Goal: Task Accomplishment & Management: Manage account settings

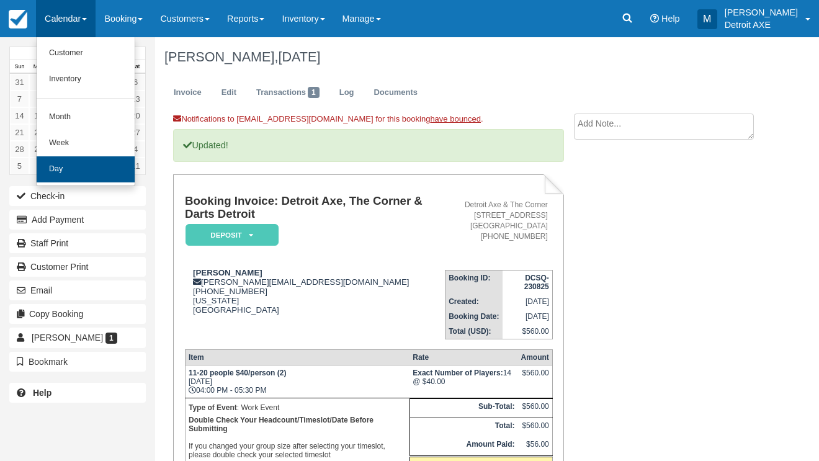
click at [69, 168] on link "Day" at bounding box center [86, 169] width 98 height 26
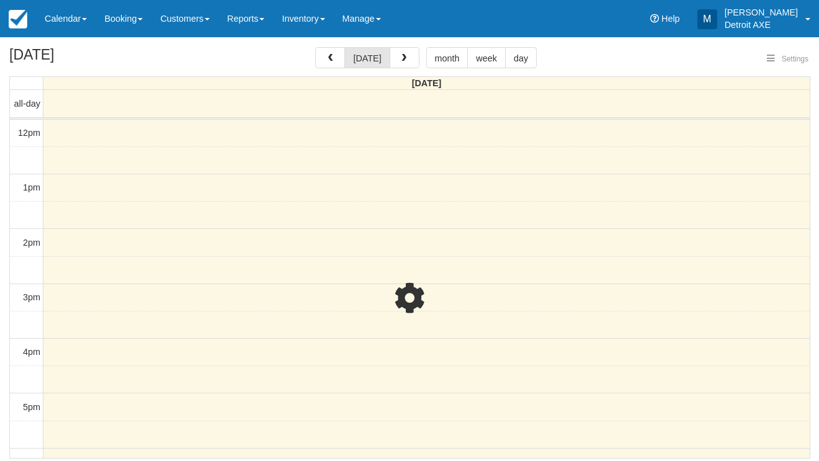
select select
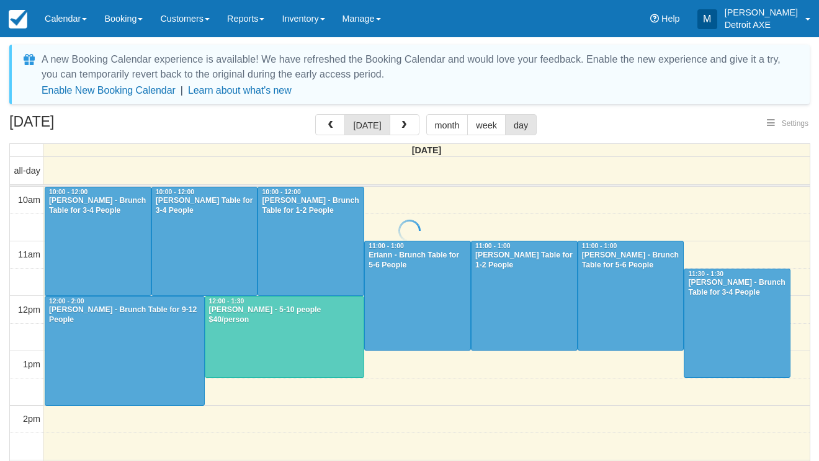
select select
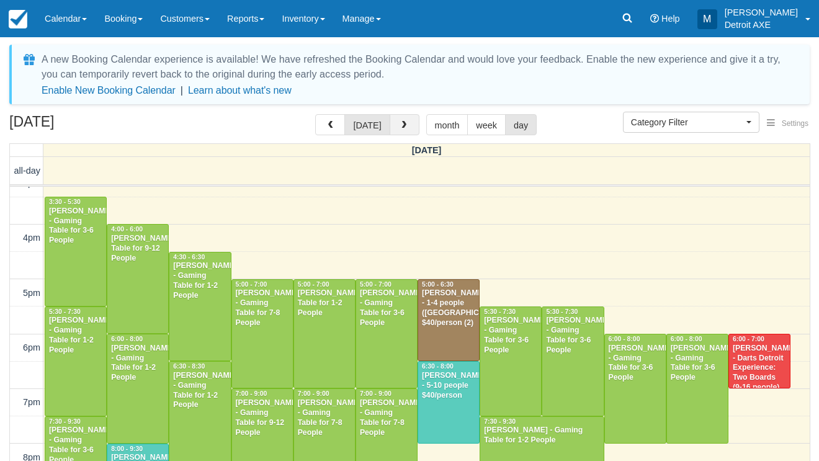
click at [393, 127] on button "button" at bounding box center [404, 124] width 30 height 21
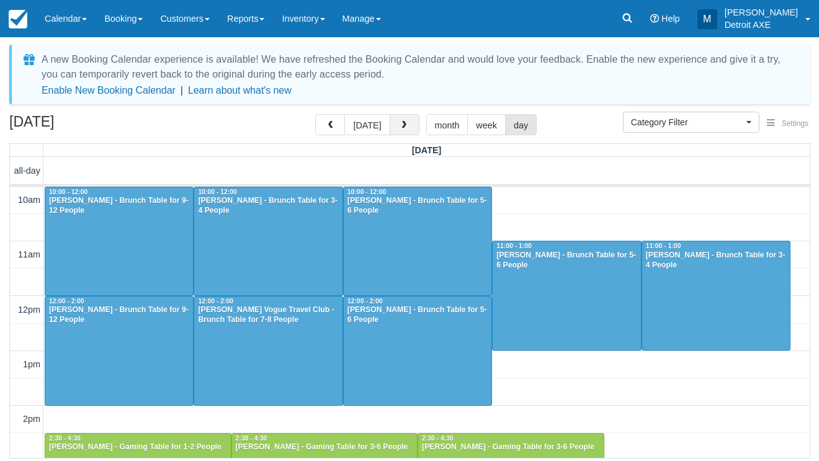
scroll to position [468, 0]
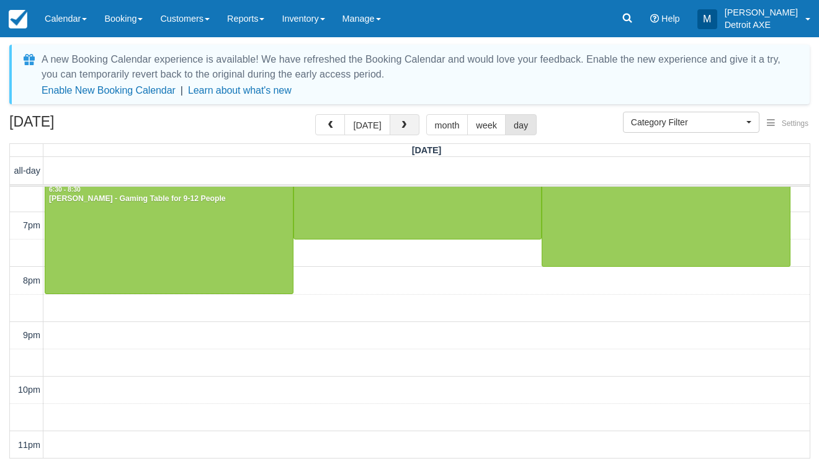
click at [393, 127] on button "button" at bounding box center [404, 124] width 30 height 21
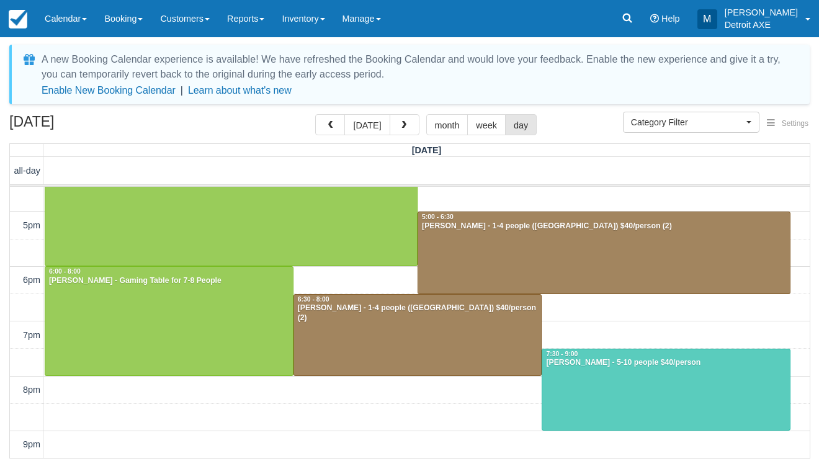
scroll to position [226, 0]
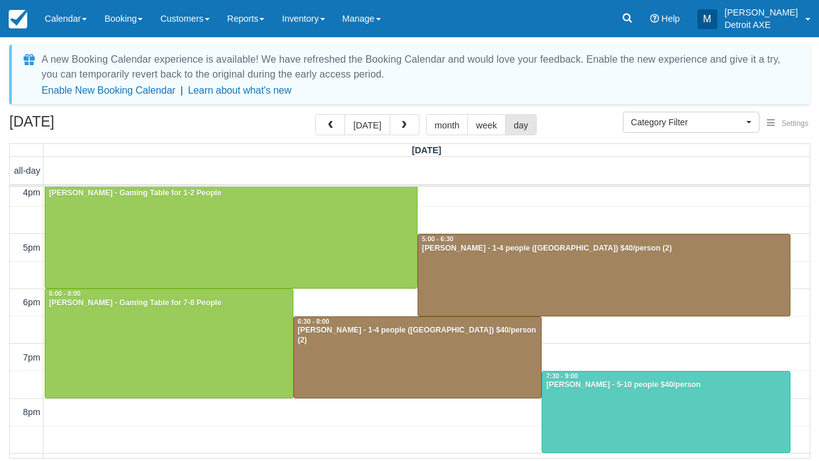
click at [572, 404] on div at bounding box center [665, 411] width 247 height 81
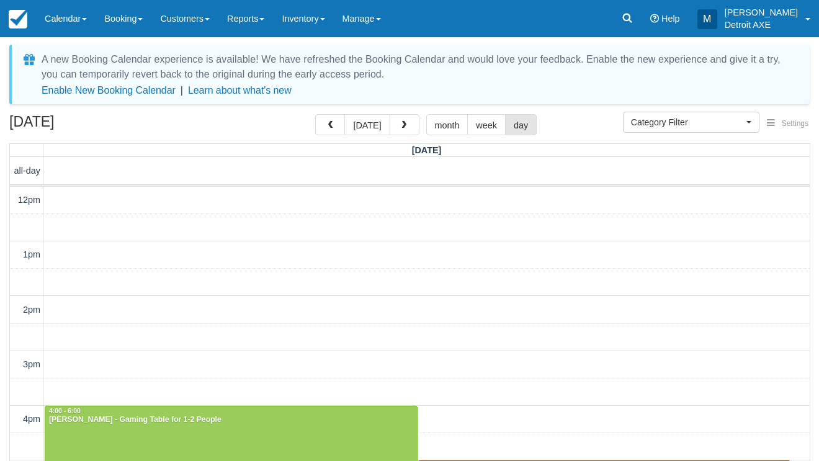
select select
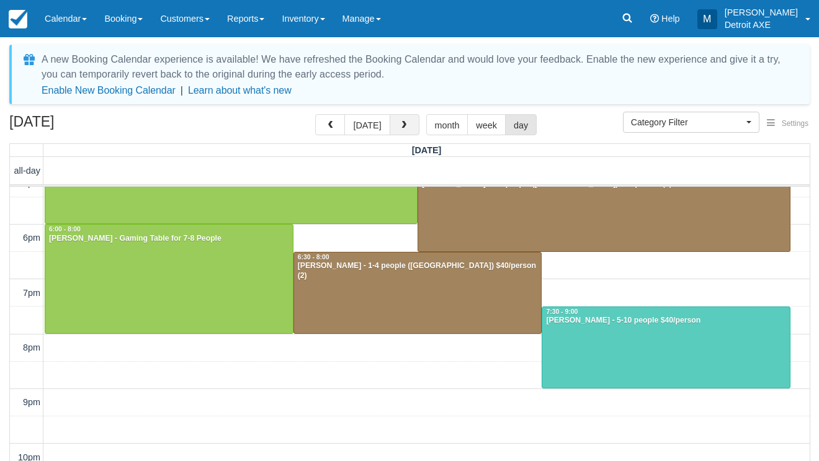
click at [406, 131] on button "button" at bounding box center [404, 124] width 30 height 21
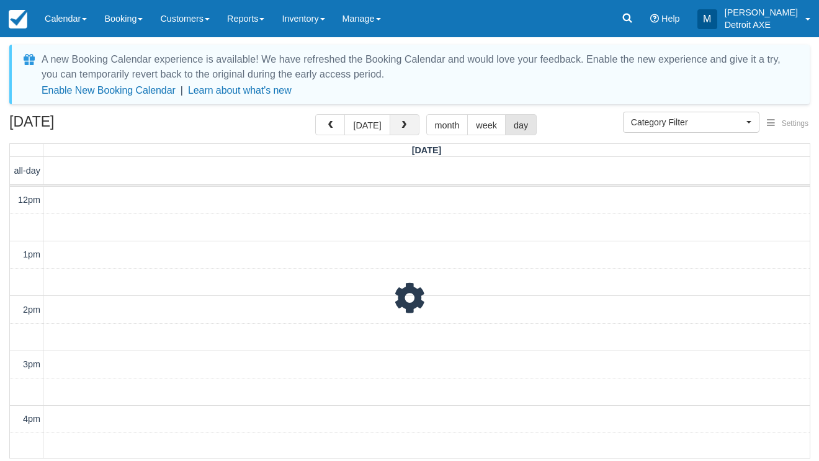
scroll to position [358, 0]
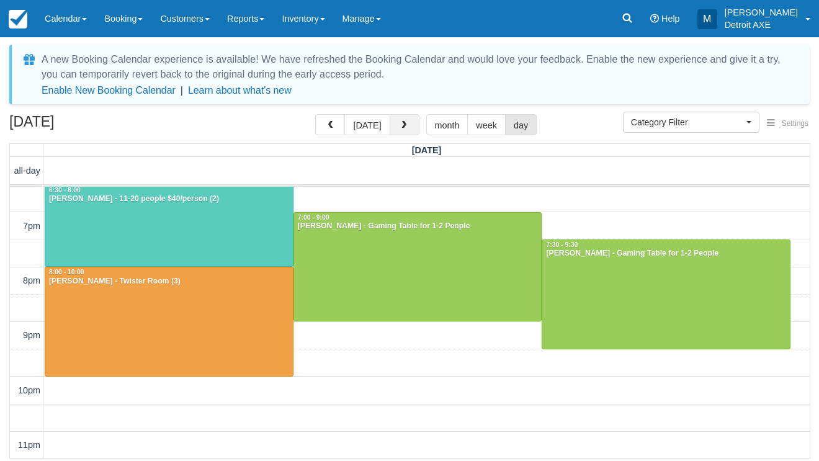
click at [402, 128] on span "button" at bounding box center [403, 125] width 9 height 9
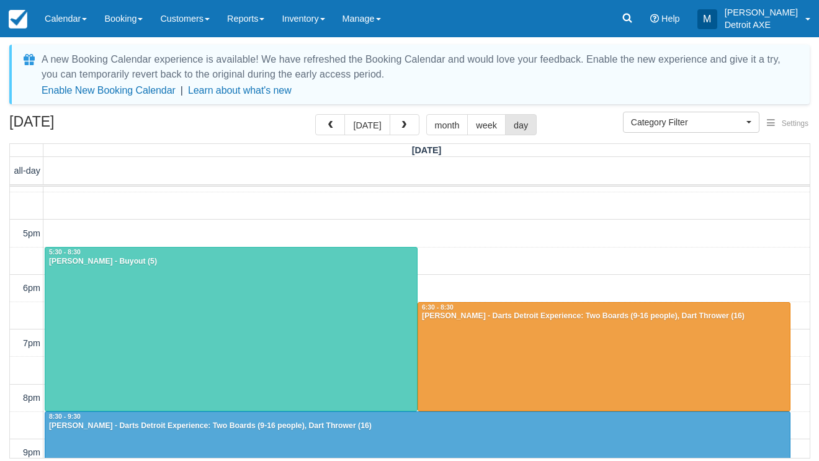
scroll to position [234, 0]
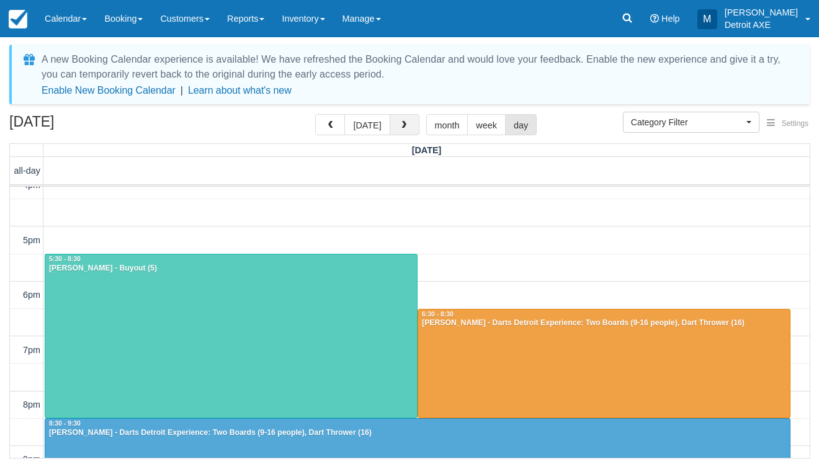
click at [401, 124] on span "button" at bounding box center [403, 125] width 9 height 9
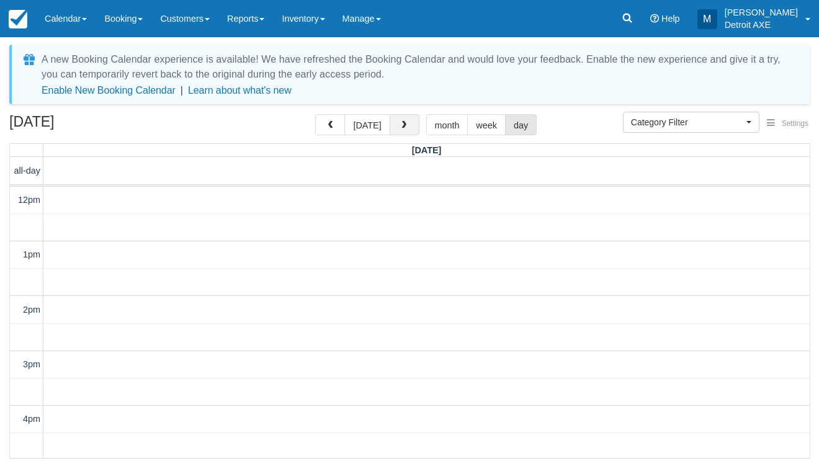
scroll to position [358, 0]
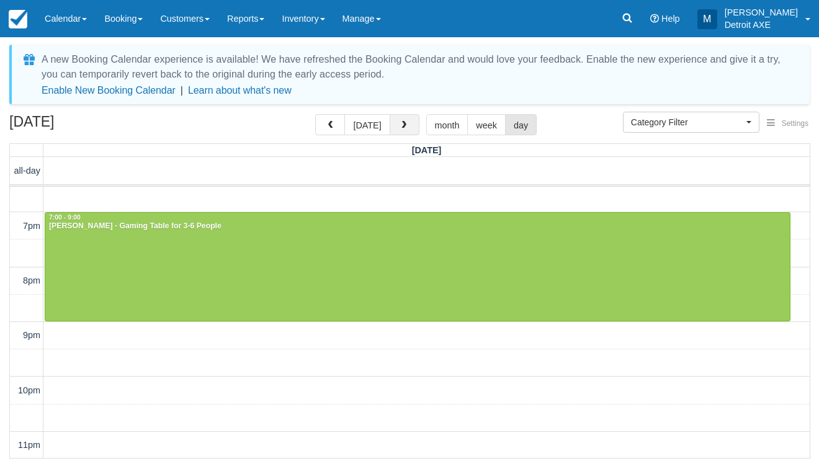
click at [400, 124] on span "button" at bounding box center [403, 125] width 9 height 9
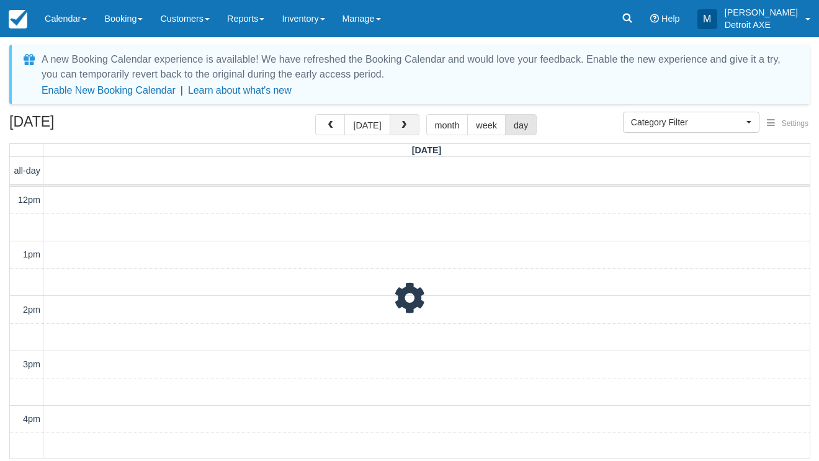
scroll to position [358, 0]
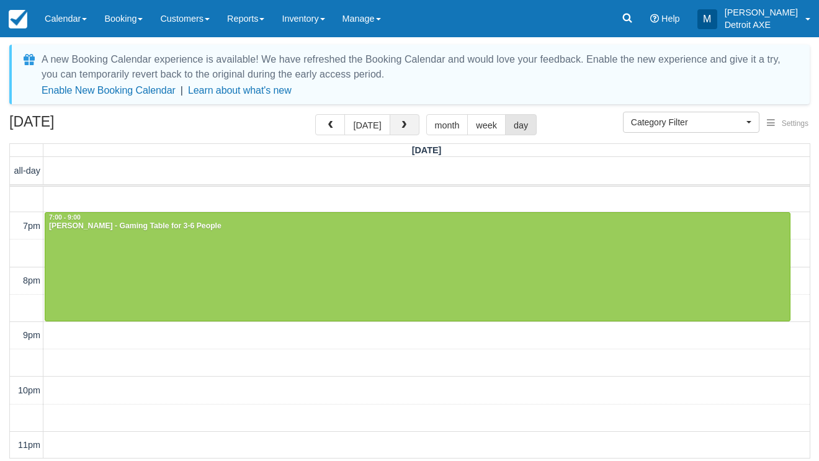
click at [400, 124] on span "button" at bounding box center [403, 125] width 9 height 9
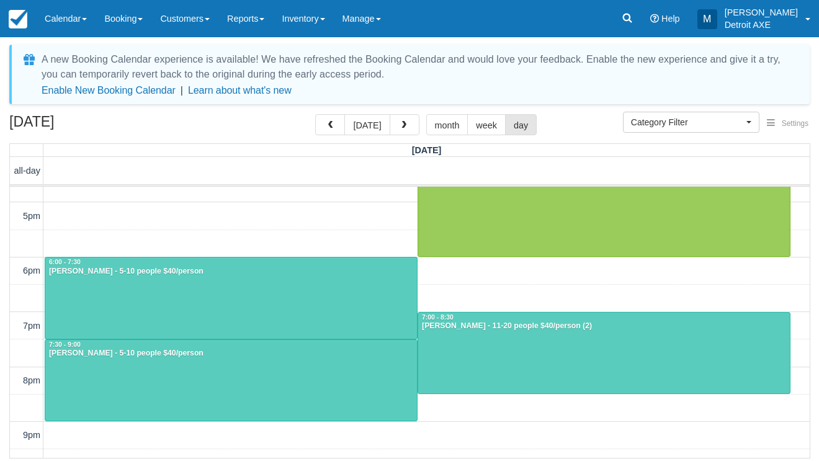
scroll to position [249, 0]
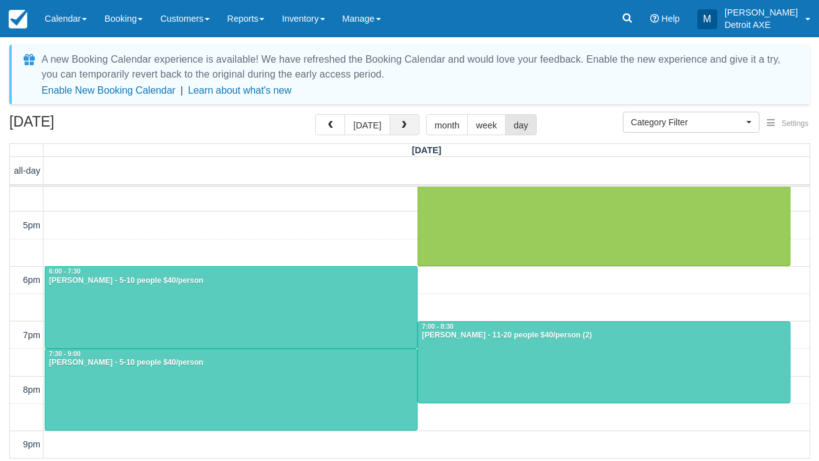
click at [411, 130] on button "button" at bounding box center [404, 124] width 30 height 21
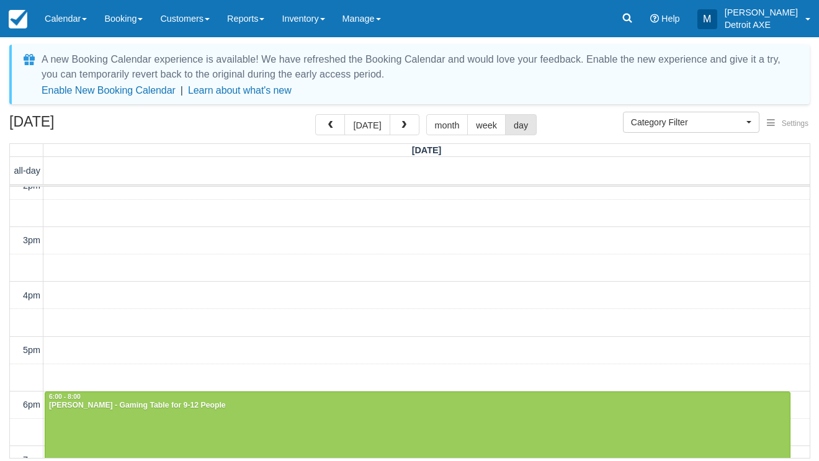
scroll to position [148, 0]
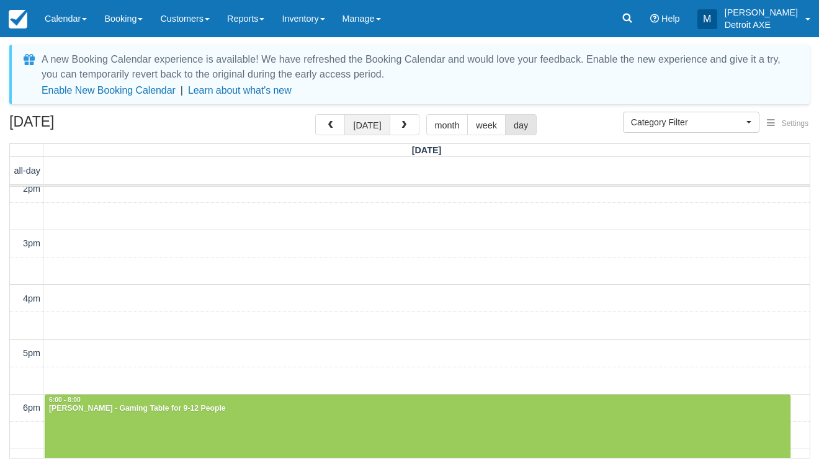
click at [380, 117] on button "today" at bounding box center [366, 124] width 45 height 21
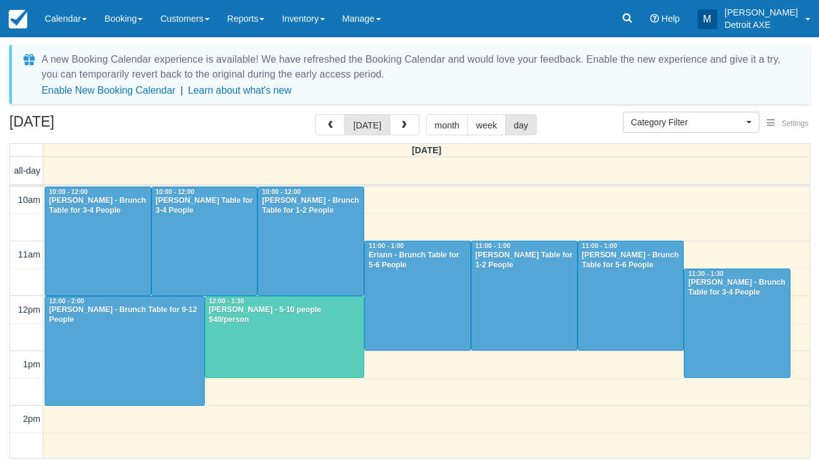
scroll to position [386, 0]
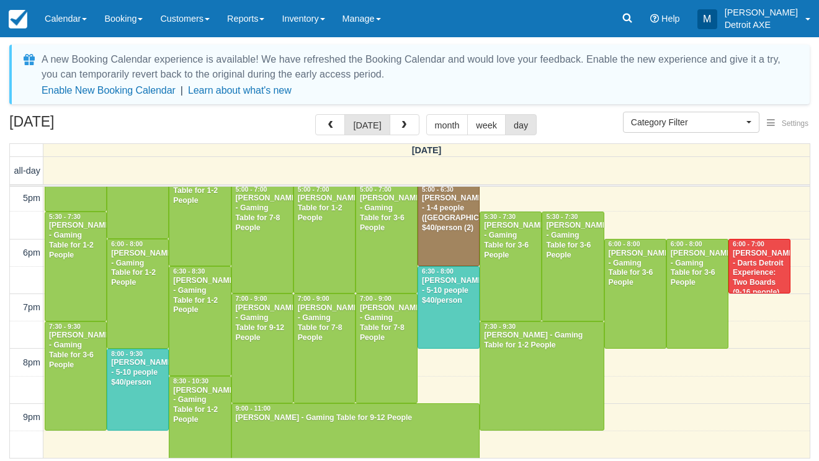
click at [127, 388] on div "[PERSON_NAME] - 5-10 people $40/person" at bounding box center [137, 373] width 55 height 30
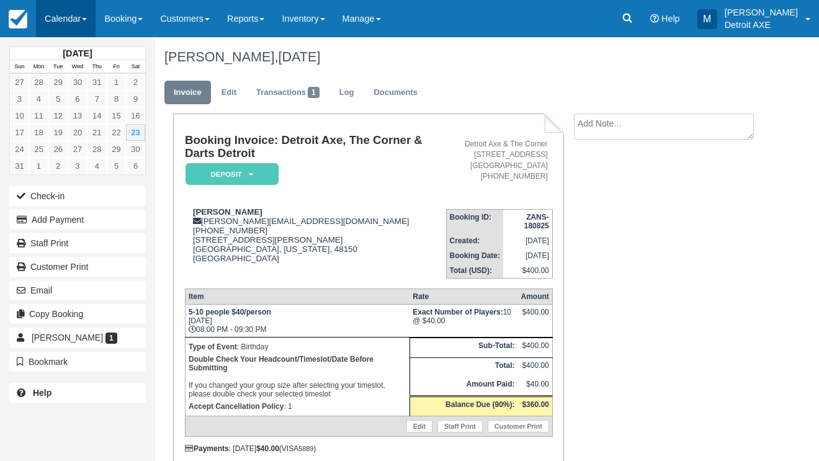
click at [75, 18] on link "Calendar" at bounding box center [66, 18] width 60 height 37
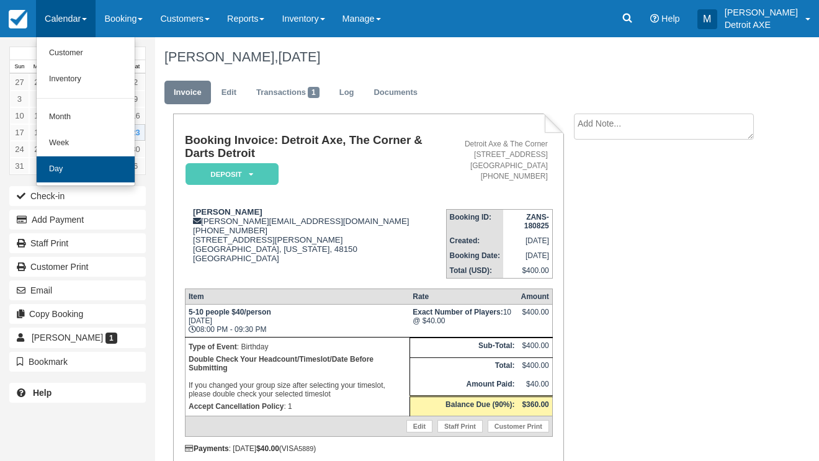
click at [89, 173] on link "Day" at bounding box center [86, 169] width 98 height 26
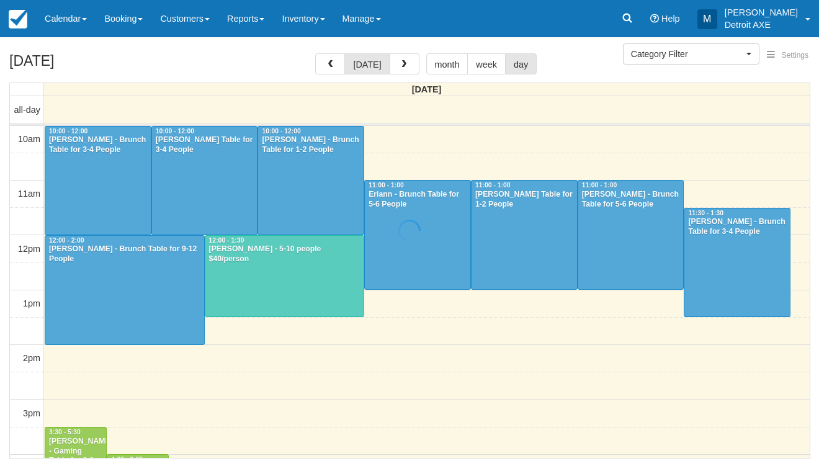
select select
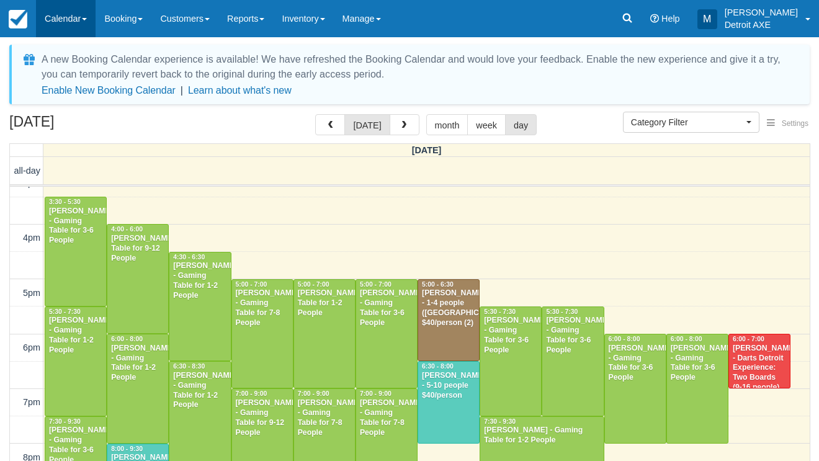
click at [73, 26] on link "Calendar" at bounding box center [66, 18] width 60 height 37
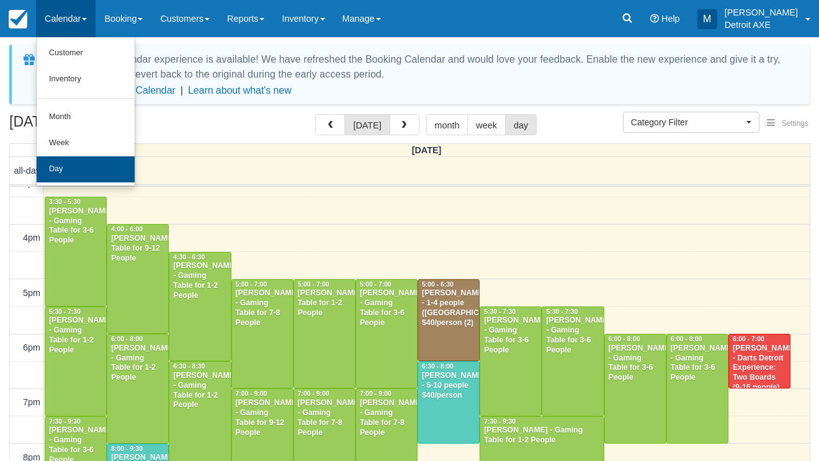
click at [81, 159] on link "Day" at bounding box center [86, 169] width 98 height 26
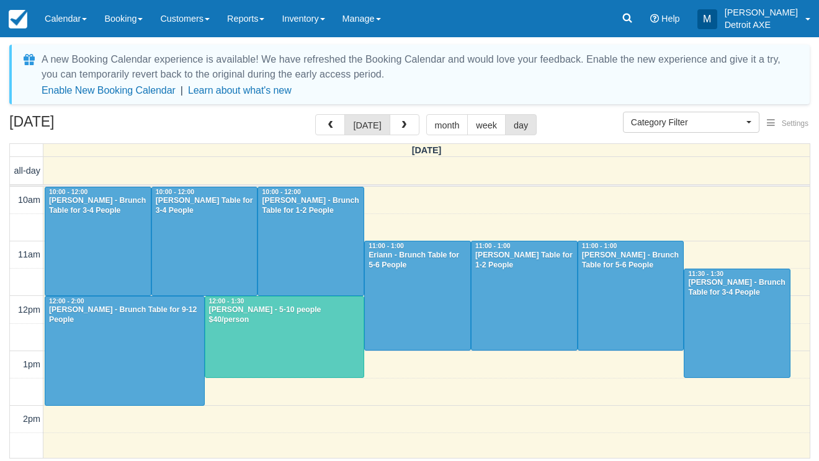
select select
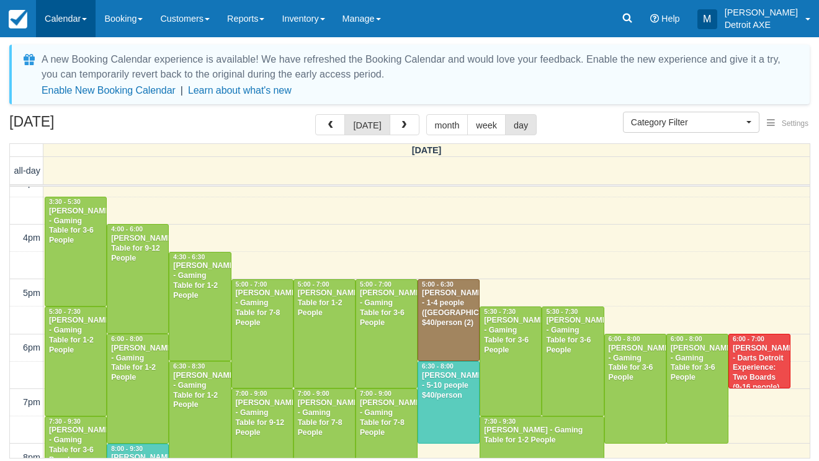
click at [61, 22] on link "Calendar" at bounding box center [66, 18] width 60 height 37
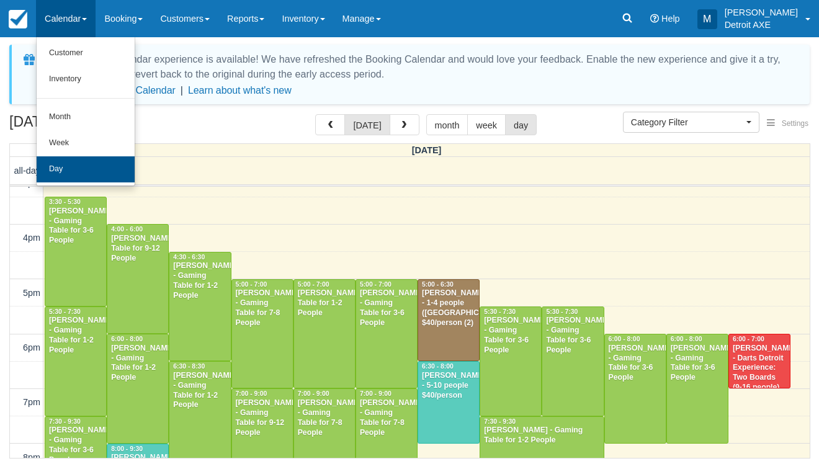
click at [63, 158] on link "Day" at bounding box center [86, 169] width 98 height 26
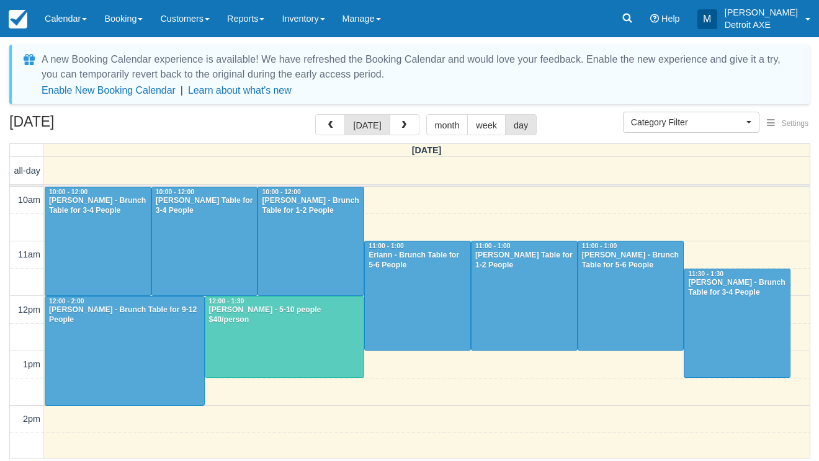
select select
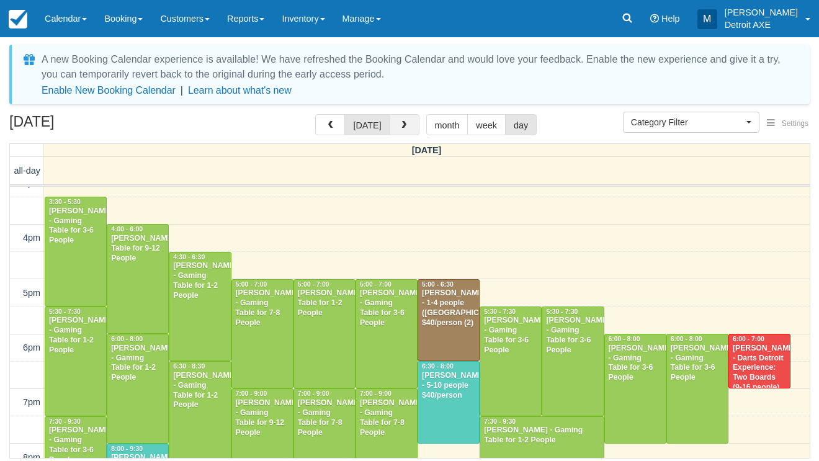
click at [403, 123] on span "button" at bounding box center [403, 125] width 9 height 9
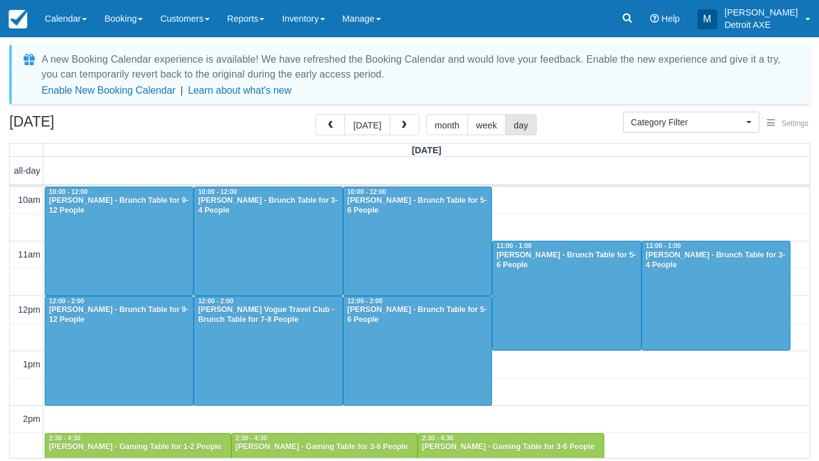
scroll to position [2, 0]
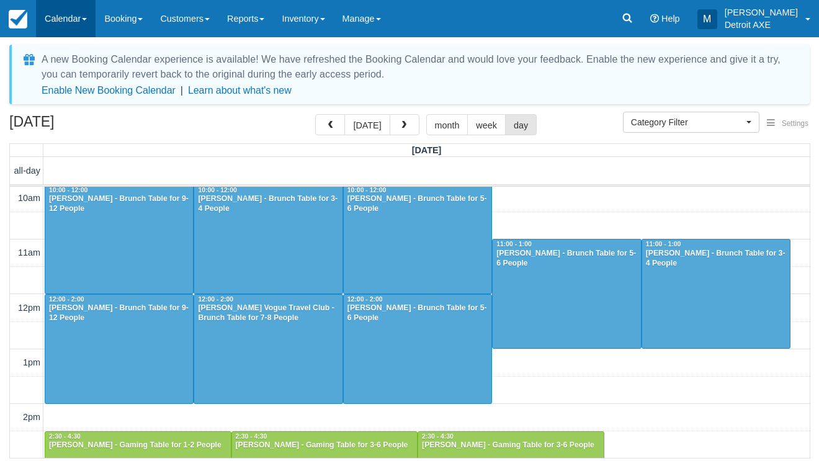
click at [67, 27] on link "Calendar" at bounding box center [66, 18] width 60 height 37
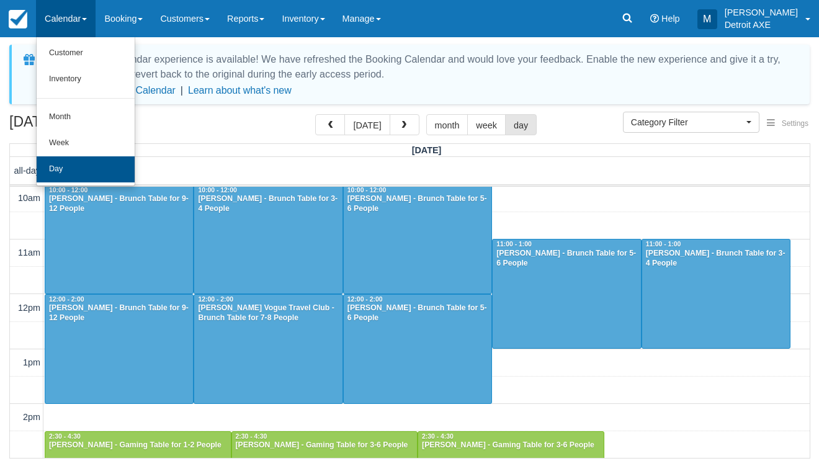
click at [93, 166] on link "Day" at bounding box center [86, 169] width 98 height 26
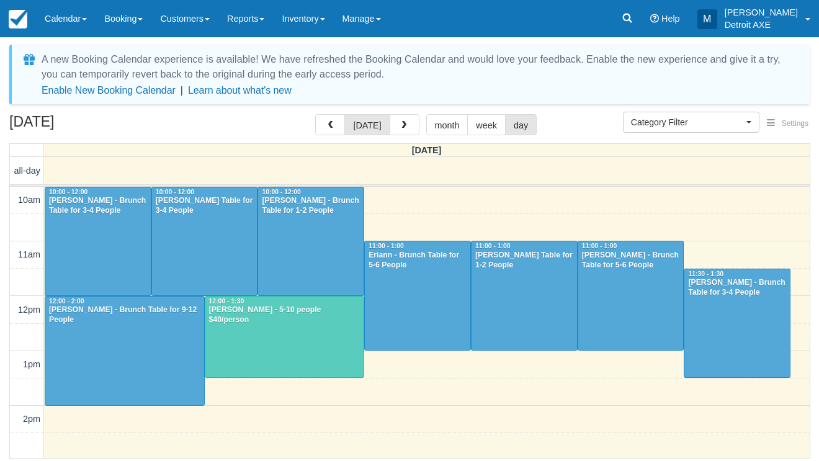
select select
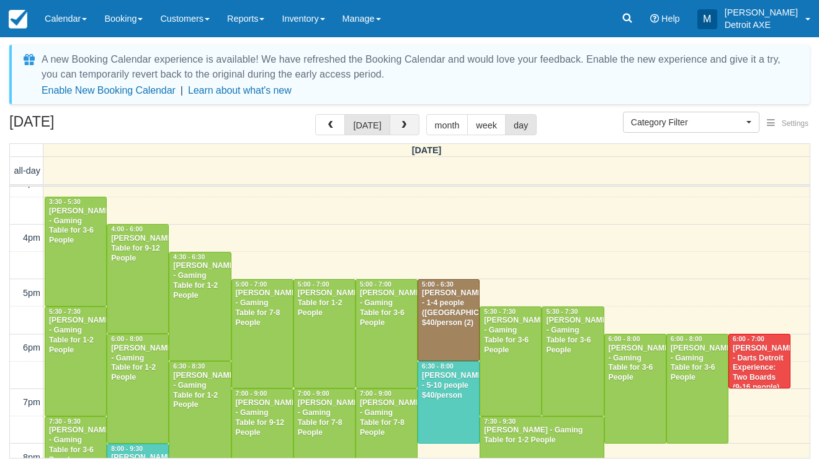
click at [409, 127] on button "button" at bounding box center [404, 124] width 30 height 21
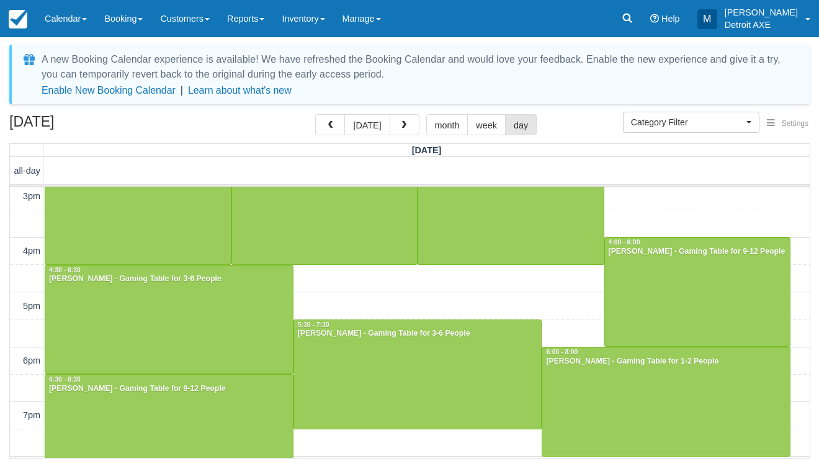
scroll to position [280, 0]
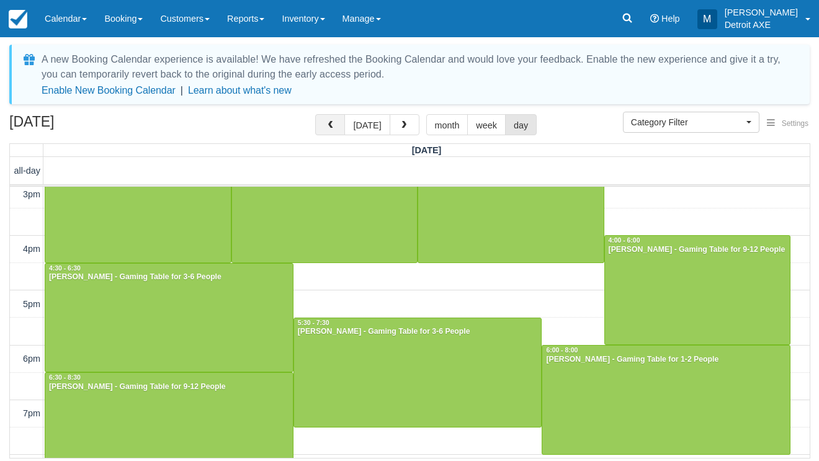
click at [331, 123] on span "button" at bounding box center [330, 125] width 9 height 9
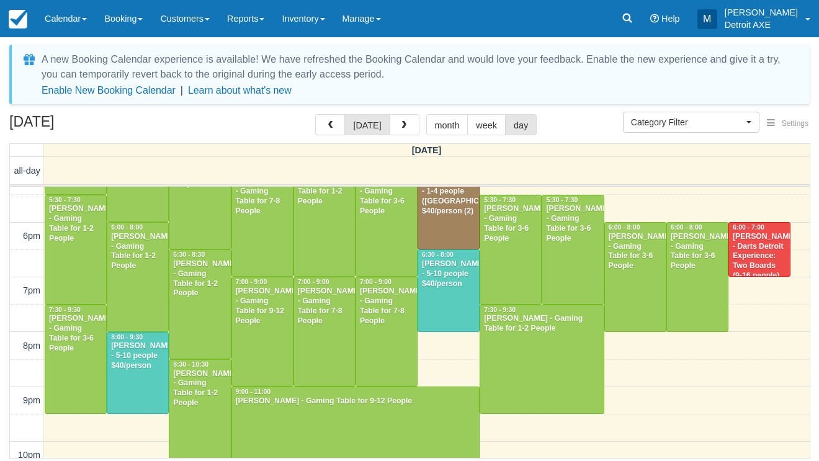
scroll to position [403, 0]
click at [402, 127] on span "button" at bounding box center [403, 125] width 9 height 9
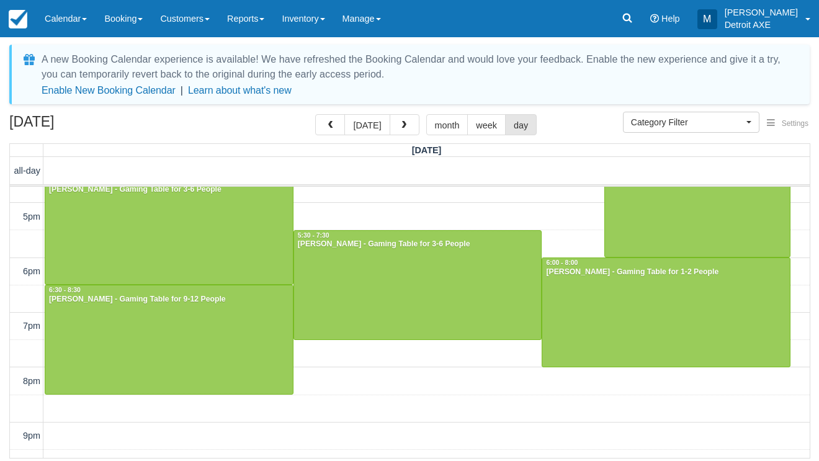
scroll to position [367, 0]
click at [332, 306] on div at bounding box center [417, 285] width 247 height 109
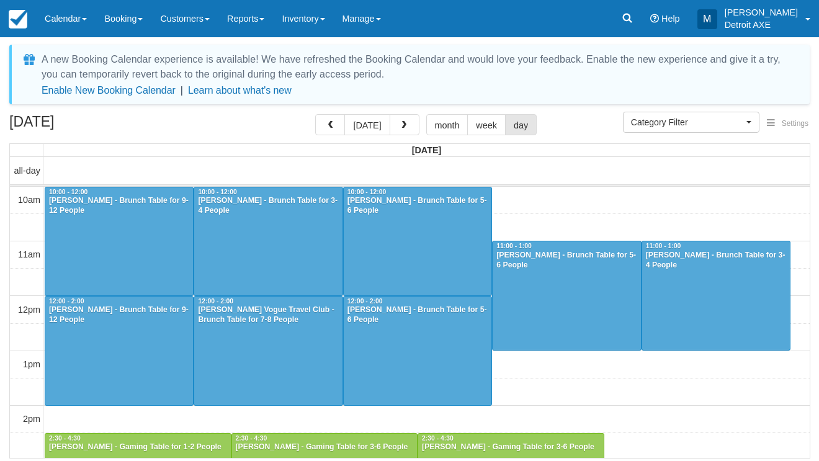
select select
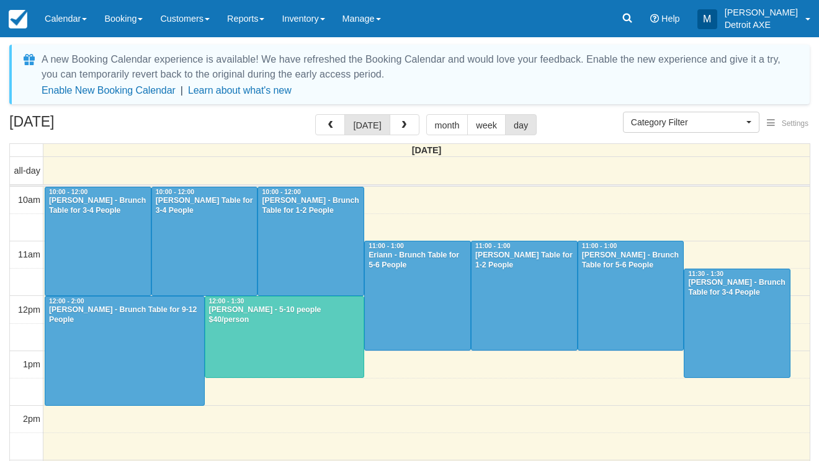
select select
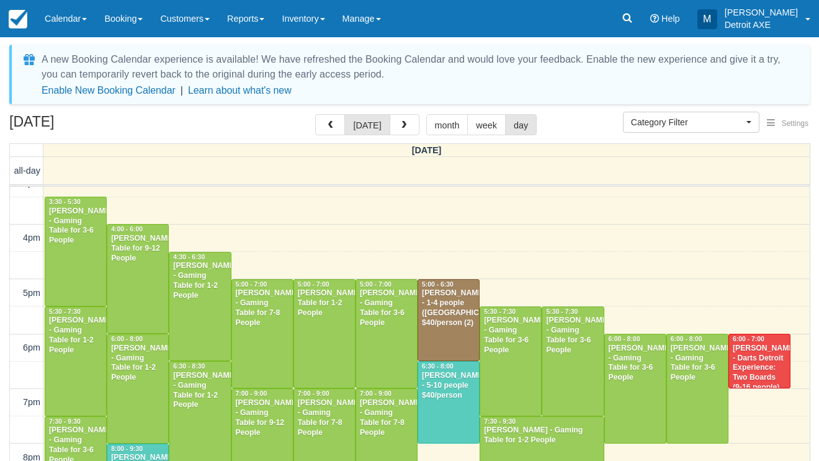
click at [492, 353] on div at bounding box center [510, 361] width 61 height 109
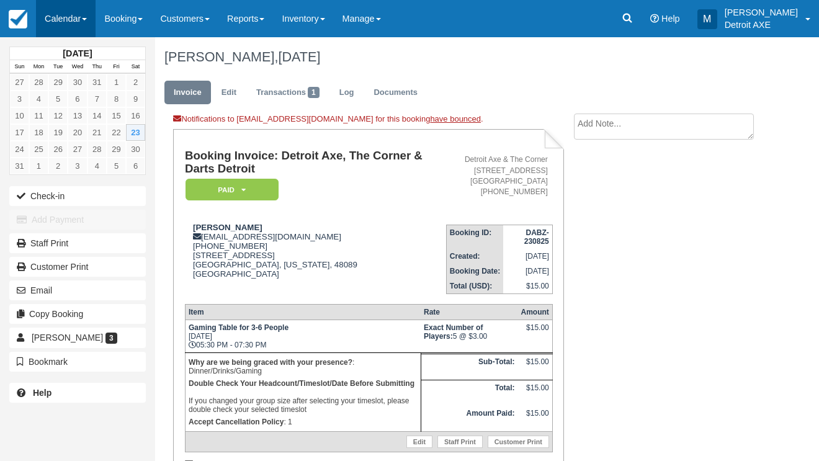
click at [81, 1] on link "Calendar" at bounding box center [66, 18] width 60 height 37
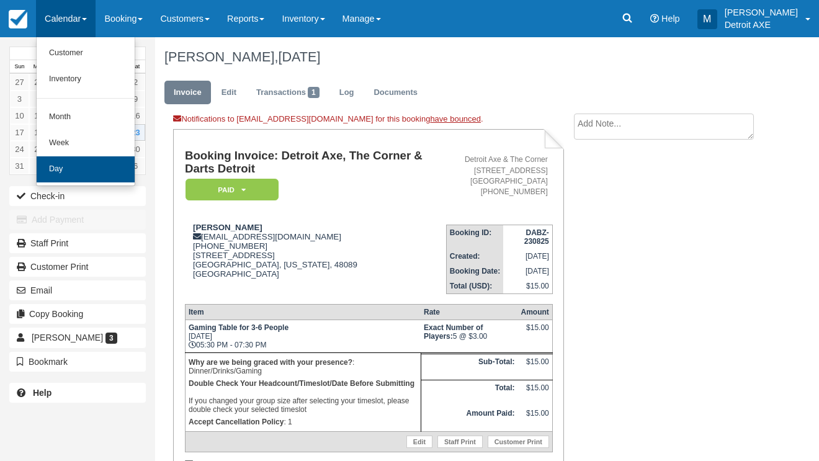
click at [86, 164] on link "Day" at bounding box center [86, 169] width 98 height 26
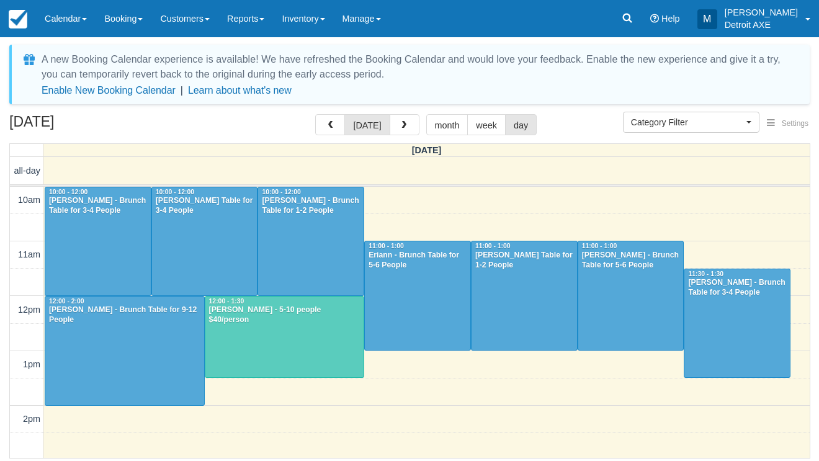
select select
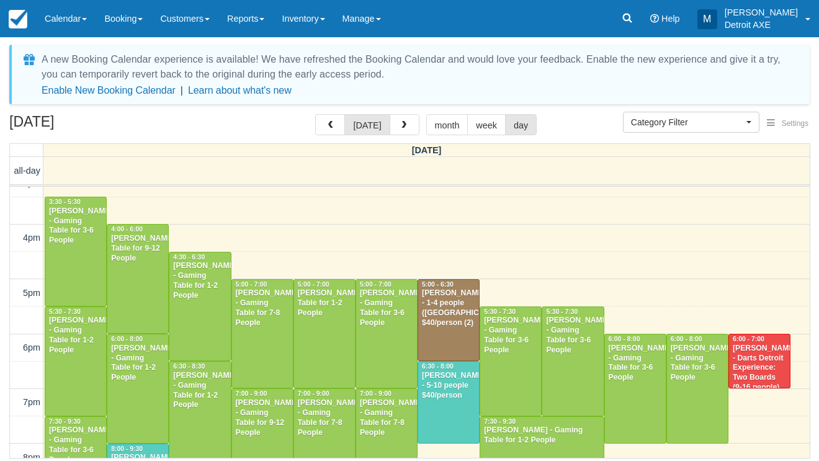
click at [394, 136] on div "[DATE] [DATE] month week day" at bounding box center [409, 127] width 800 height 27
click at [396, 122] on button "button" at bounding box center [404, 124] width 30 height 21
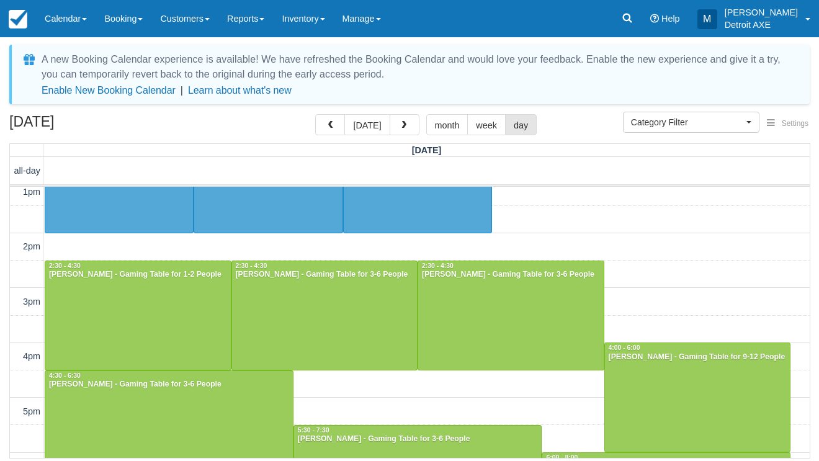
scroll to position [164, 0]
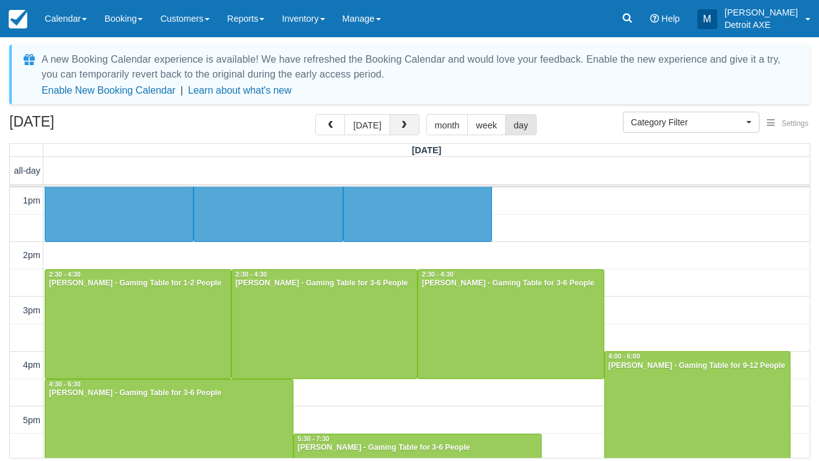
click at [396, 133] on button "button" at bounding box center [404, 124] width 30 height 21
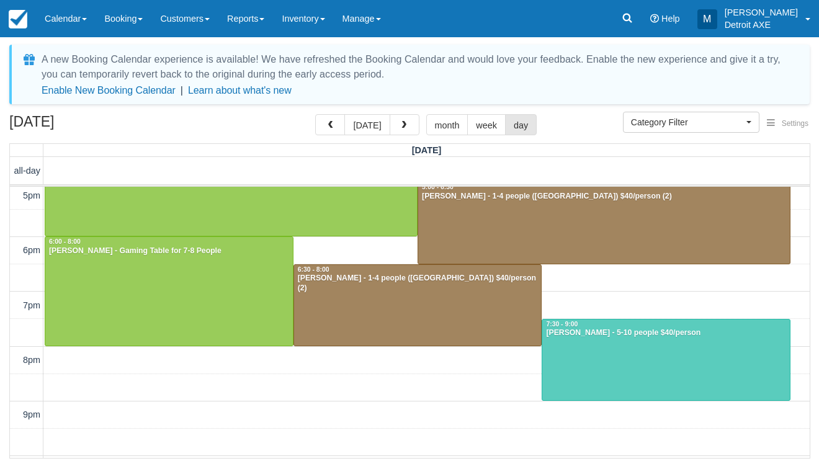
scroll to position [256, 0]
